Goal: Information Seeking & Learning: Learn about a topic

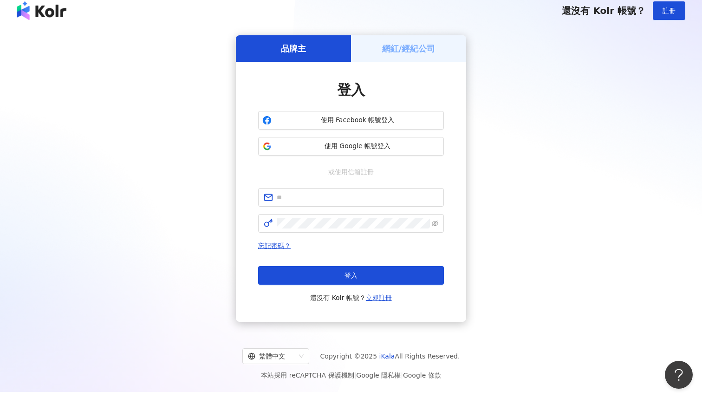
scroll to position [7, 0]
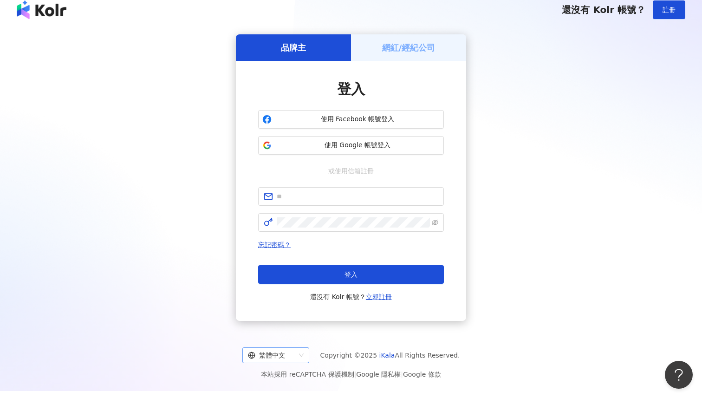
click at [289, 349] on div "繁體中文" at bounding box center [271, 355] width 47 height 15
click at [287, 335] on div "日本語" at bounding box center [280, 336] width 52 height 10
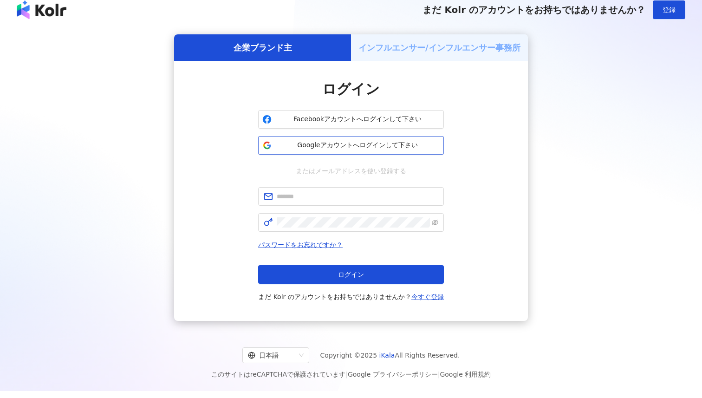
click at [364, 151] on button "Googleアカウントへログインして下さい" at bounding box center [351, 145] width 186 height 19
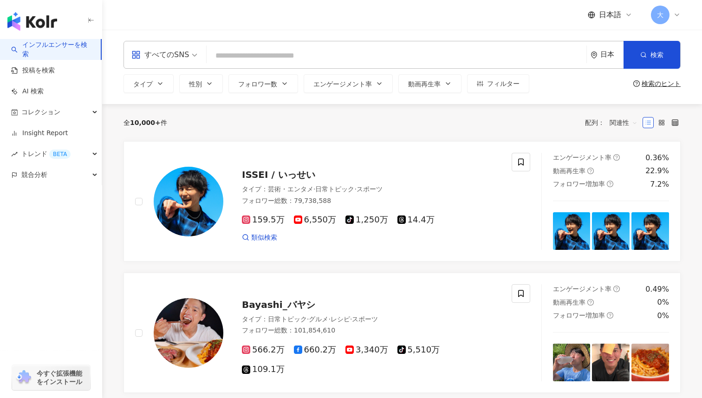
click at [52, 389] on div "今すぐ拡張機能をインストール" at bounding box center [51, 377] width 78 height 25
click at [306, 60] on input "search" at bounding box center [396, 56] width 373 height 18
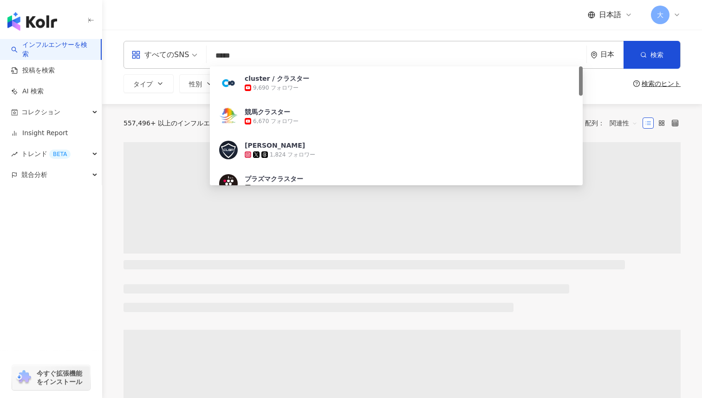
type input "*****"
click at [186, 33] on div "すべてのSNS ***** 日本 検索 fe1f8076-9286-455b-abe4-7f53627be2da cluster / クラスター 9,690 …" at bounding box center [402, 67] width 600 height 74
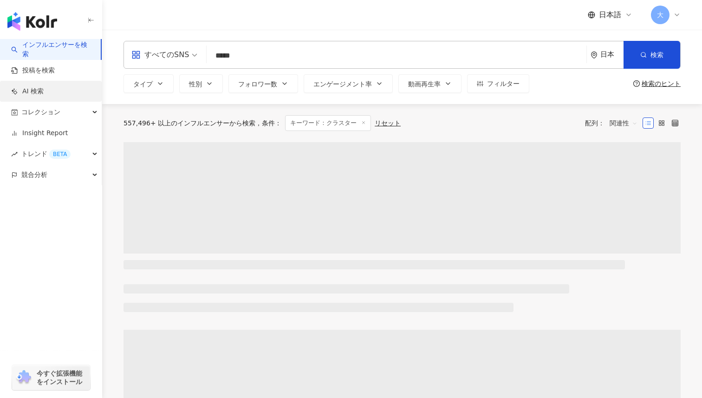
click at [44, 90] on link "AI 検索" at bounding box center [27, 91] width 33 height 9
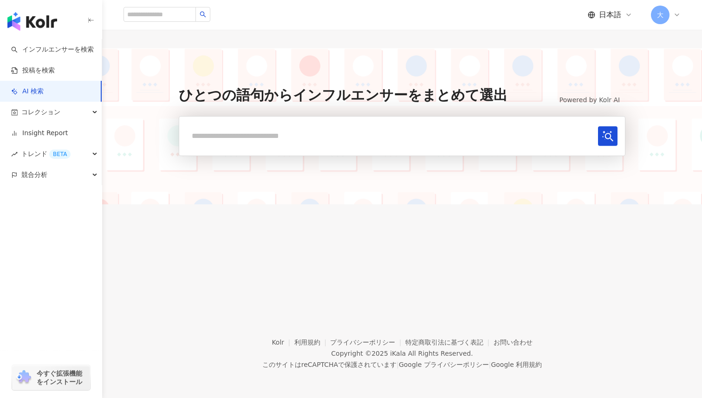
click at [277, 138] on input "text" at bounding box center [391, 135] width 408 height 19
type input "*"
type input "*****"
click at [598, 126] on button "submit" at bounding box center [608, 136] width 20 height 20
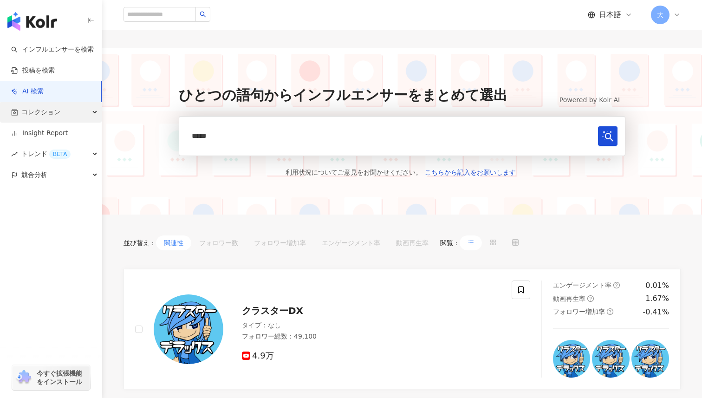
click at [75, 117] on div "コレクション" at bounding box center [51, 112] width 102 height 21
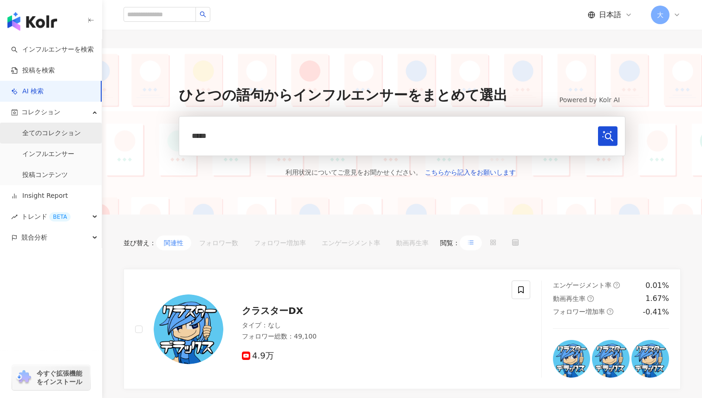
click at [74, 138] on link "全てのコレクション" at bounding box center [51, 133] width 59 height 9
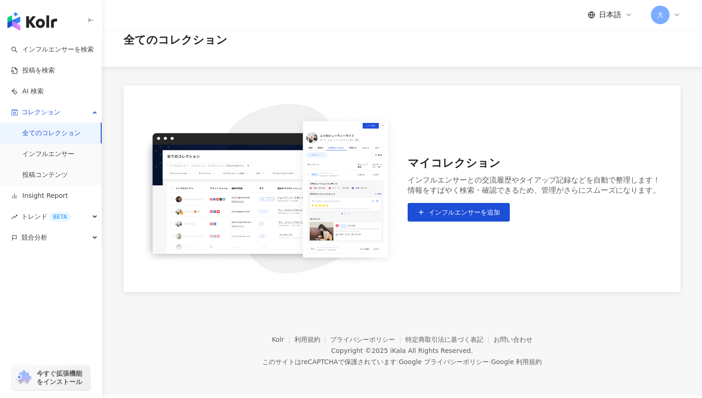
scroll to position [43, 0]
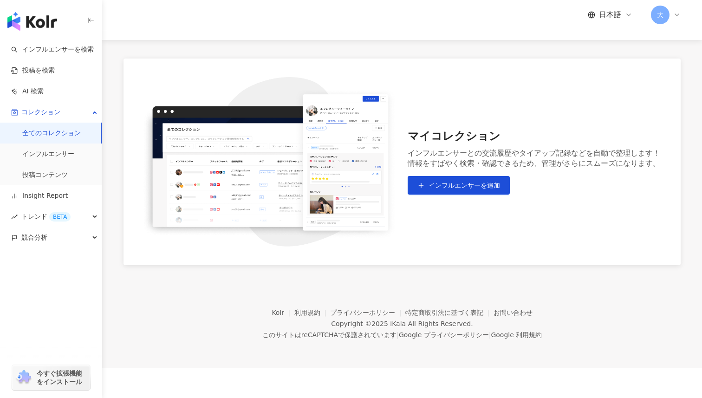
click at [38, 18] on img "button" at bounding box center [32, 21] width 50 height 19
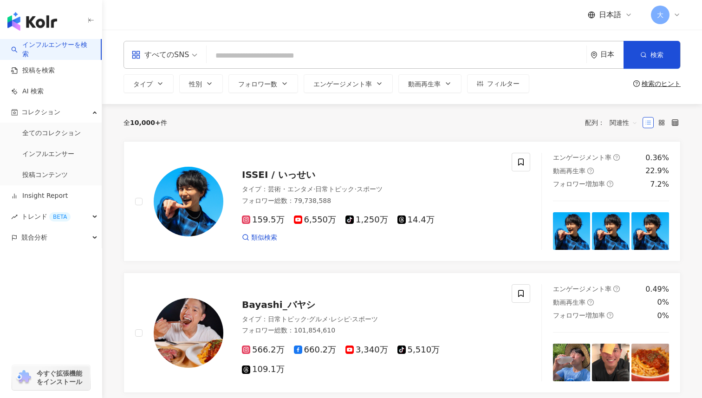
click at [270, 117] on div "全 10,000+ 件 配列： 関連性" at bounding box center [402, 122] width 557 height 15
